Goal: Task Accomplishment & Management: Manage account settings

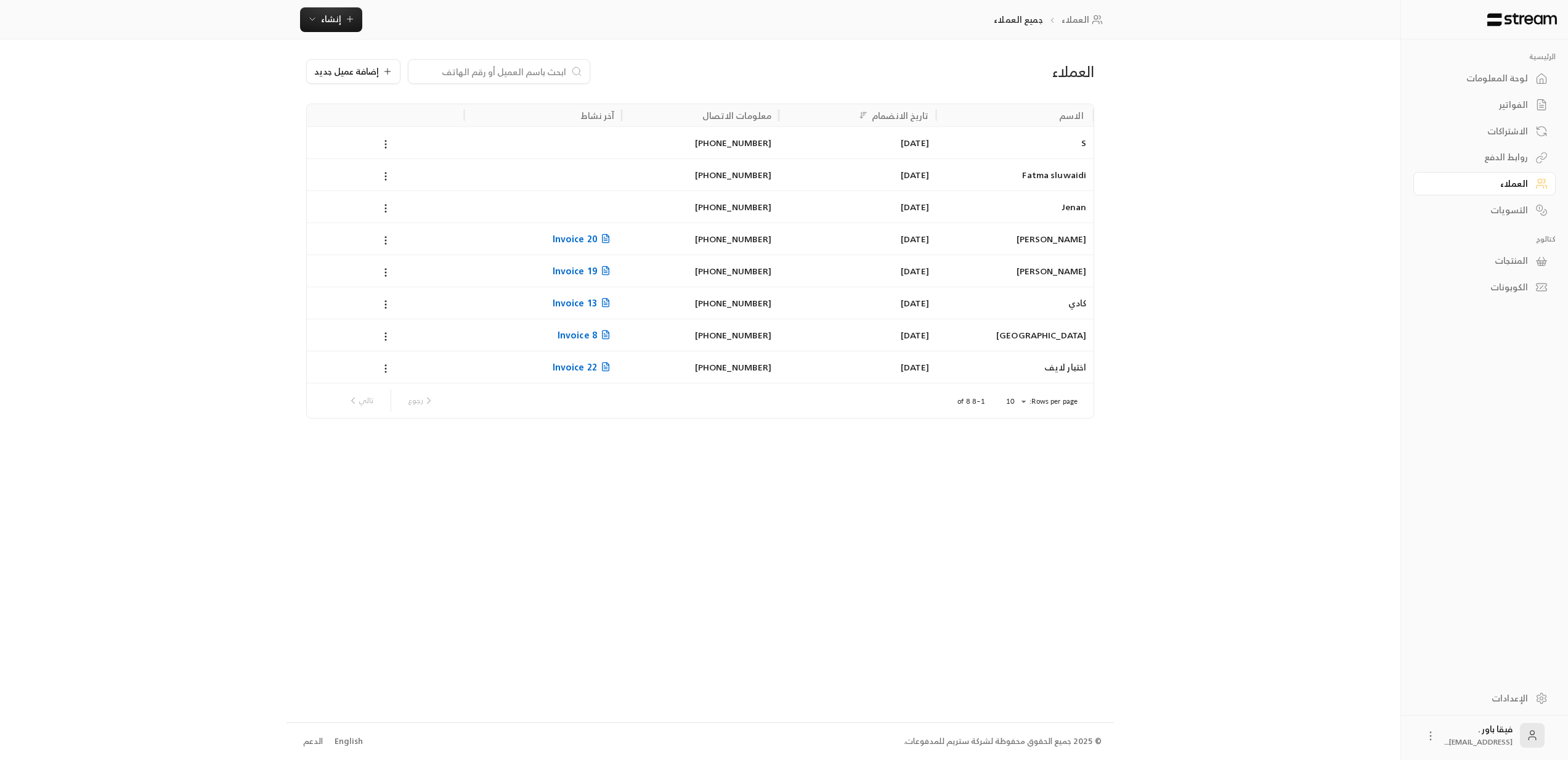
click at [1512, 132] on div "الاشتراكات" at bounding box center [1478, 130] width 99 height 12
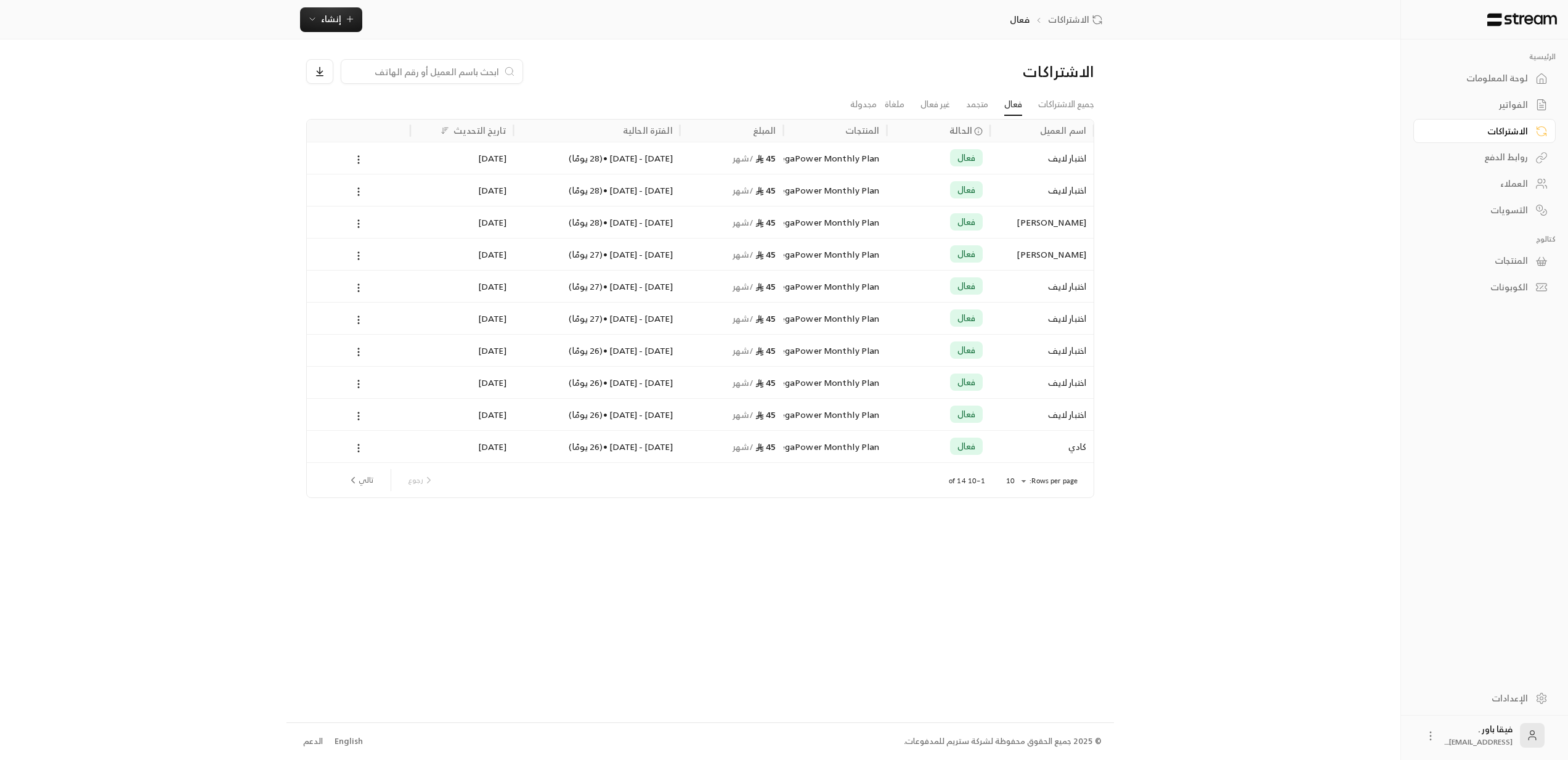
click at [1045, 157] on div "اختبار لايف" at bounding box center [1041, 158] width 89 height 32
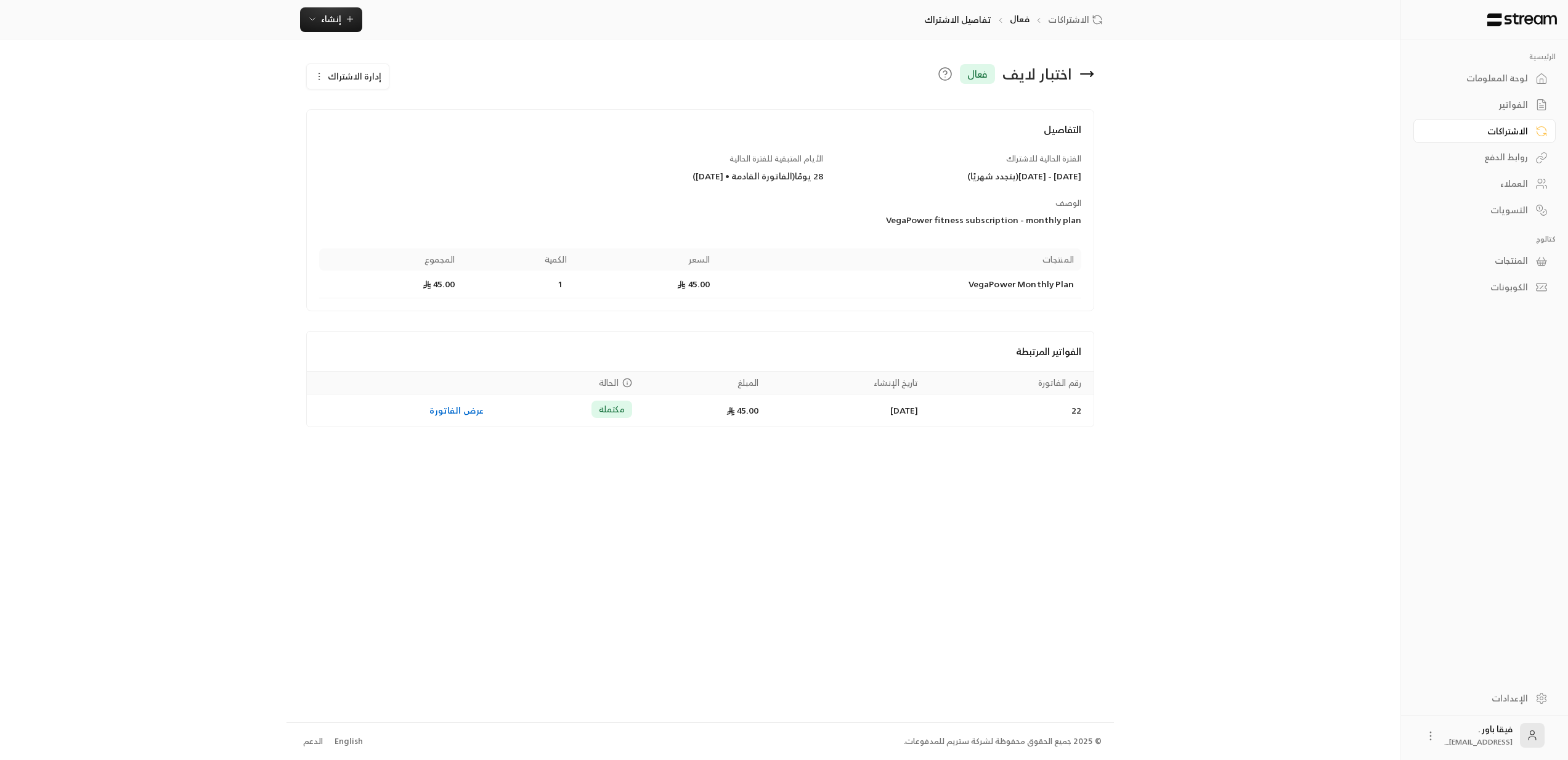
click at [1087, 70] on icon at bounding box center [1087, 74] width 15 height 15
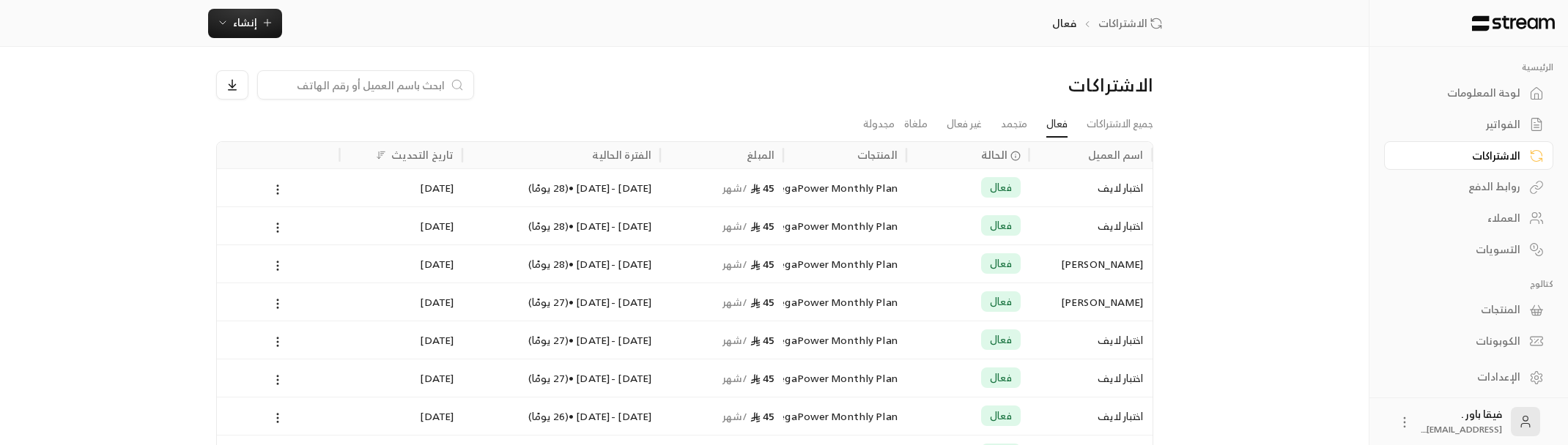
click at [998, 236] on div "فعال" at bounding box center [1001, 225] width 40 height 20
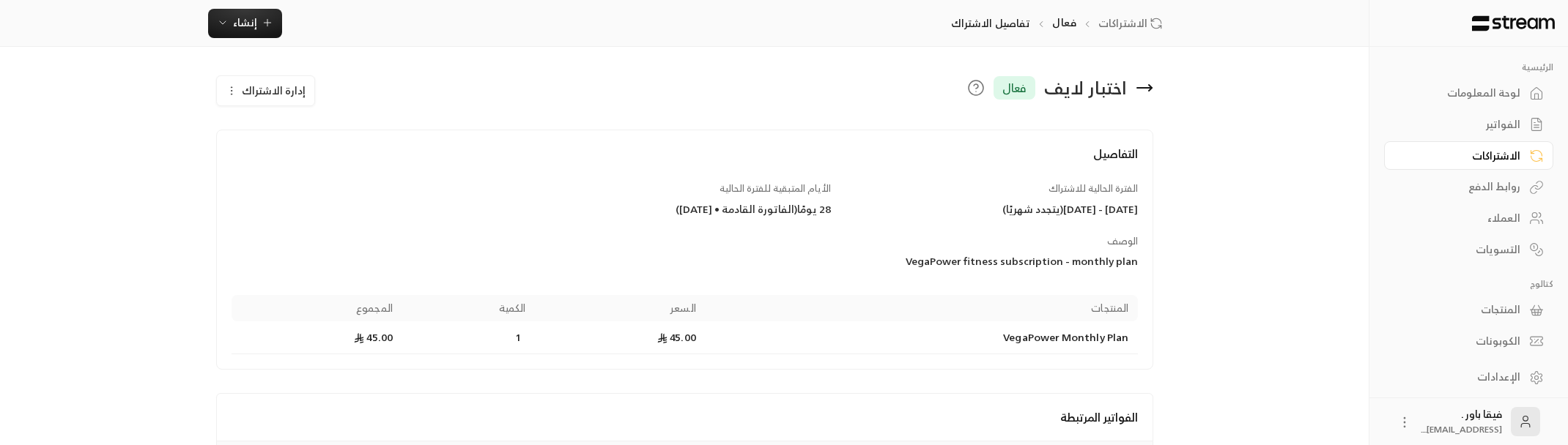
click at [1154, 88] on div "اختبار لايف فعال" at bounding box center [843, 88] width 634 height 36
click at [1151, 86] on icon at bounding box center [1144, 88] width 17 height 17
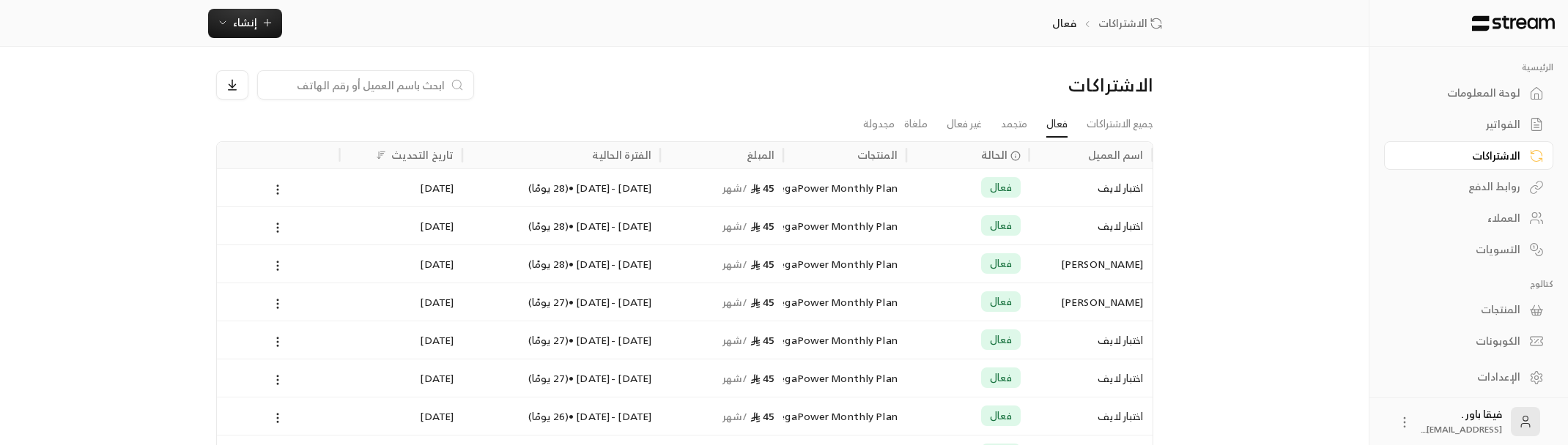
click at [1086, 191] on div "اختبار لايف" at bounding box center [1091, 188] width 106 height 38
